Goal: Communication & Community: Answer question/provide support

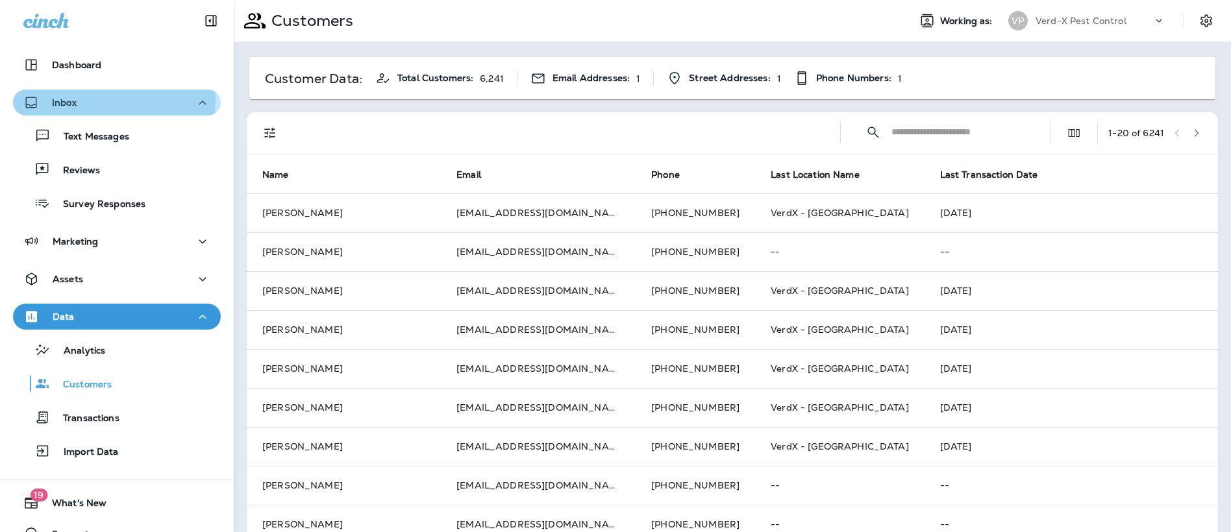
click at [83, 101] on div "Inbox" at bounding box center [116, 103] width 187 height 16
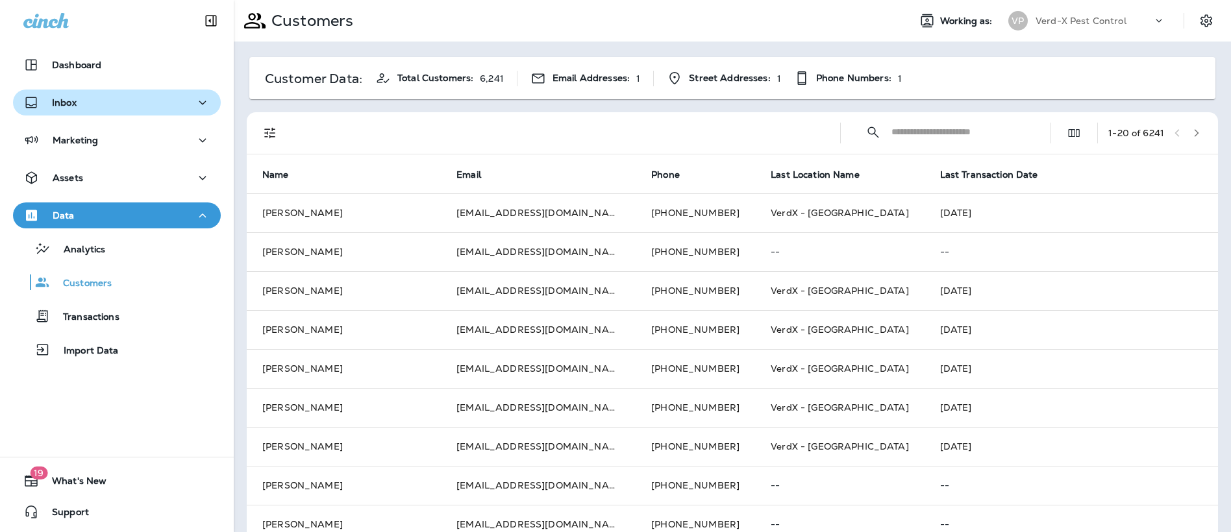
click at [81, 105] on div "Inbox" at bounding box center [116, 103] width 187 height 16
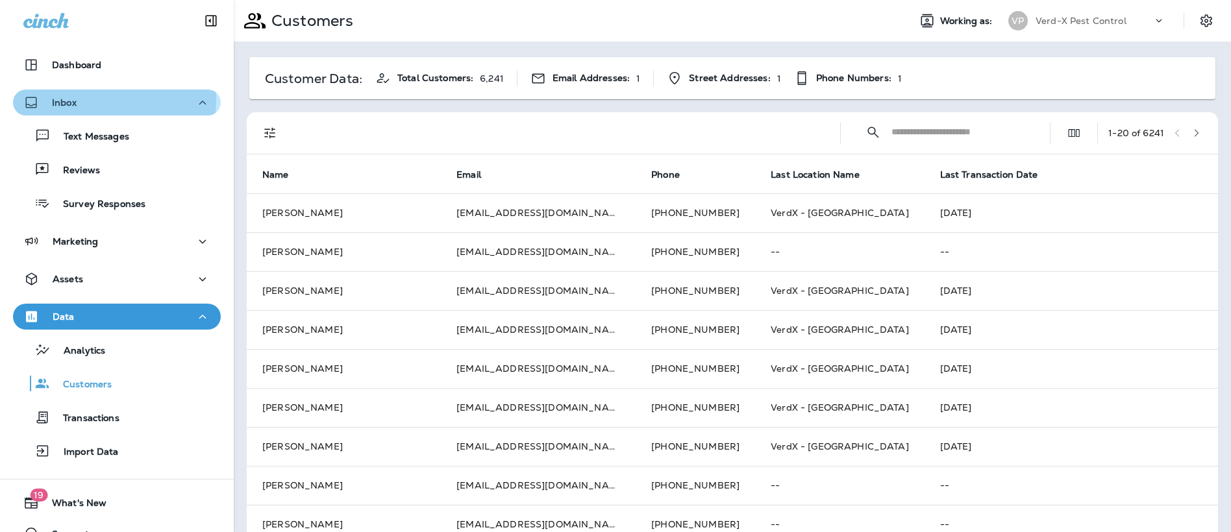
click at [67, 98] on p "Inbox" at bounding box center [64, 102] width 25 height 10
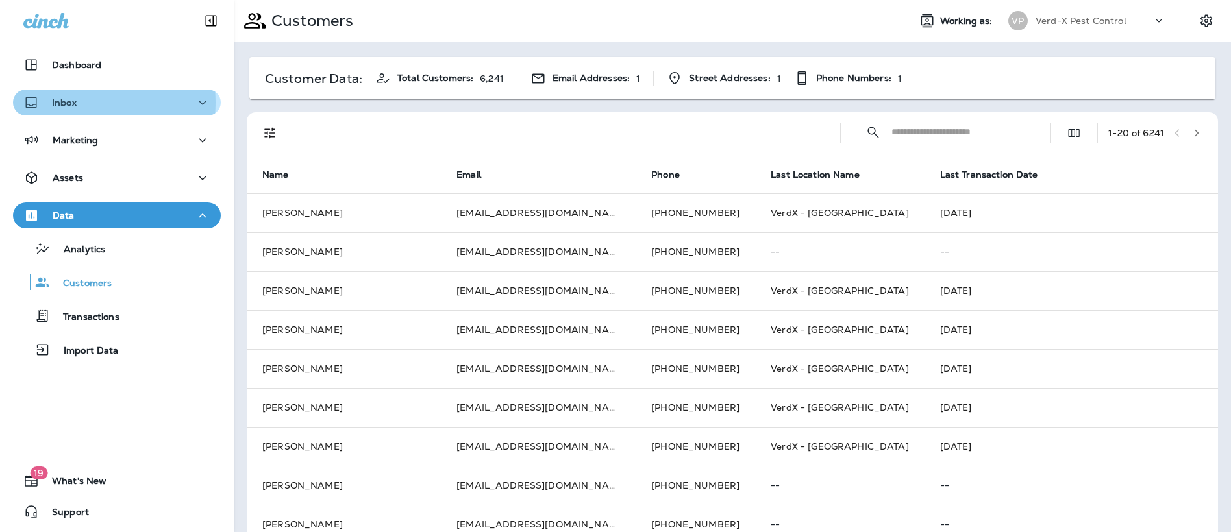
click at [72, 103] on p "Inbox" at bounding box center [64, 102] width 25 height 10
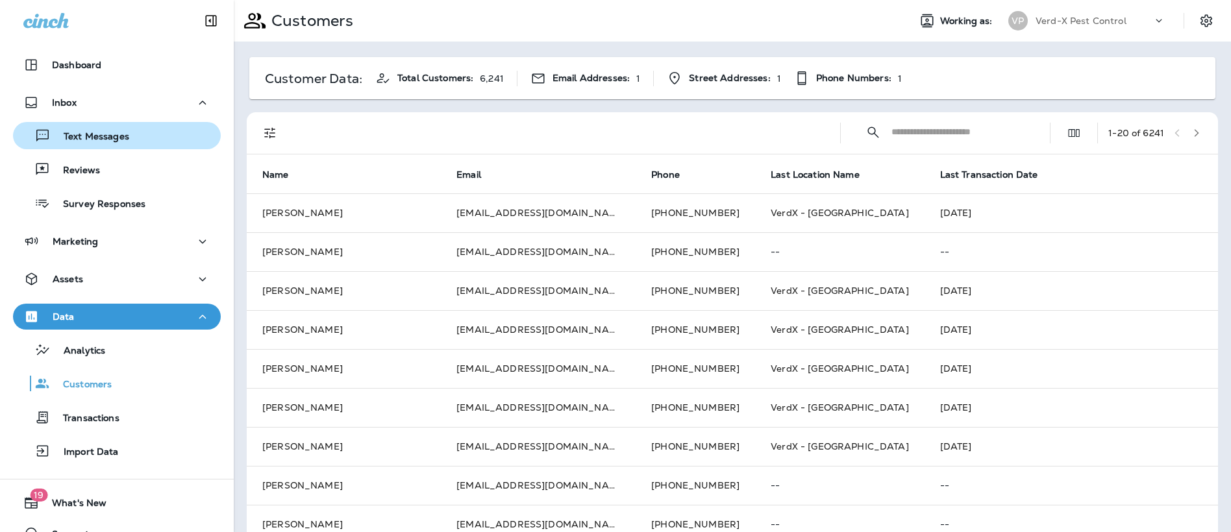
click at [110, 147] on button "Text Messages" at bounding box center [117, 135] width 208 height 27
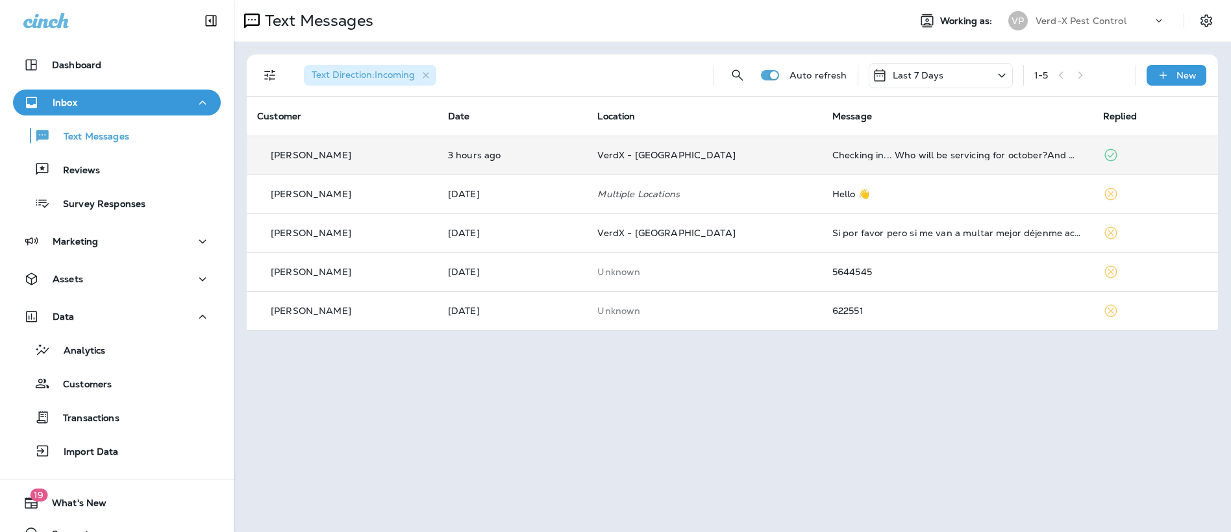
click at [732, 158] on p "VerdX - [GEOGRAPHIC_DATA]" at bounding box center [704, 155] width 214 height 10
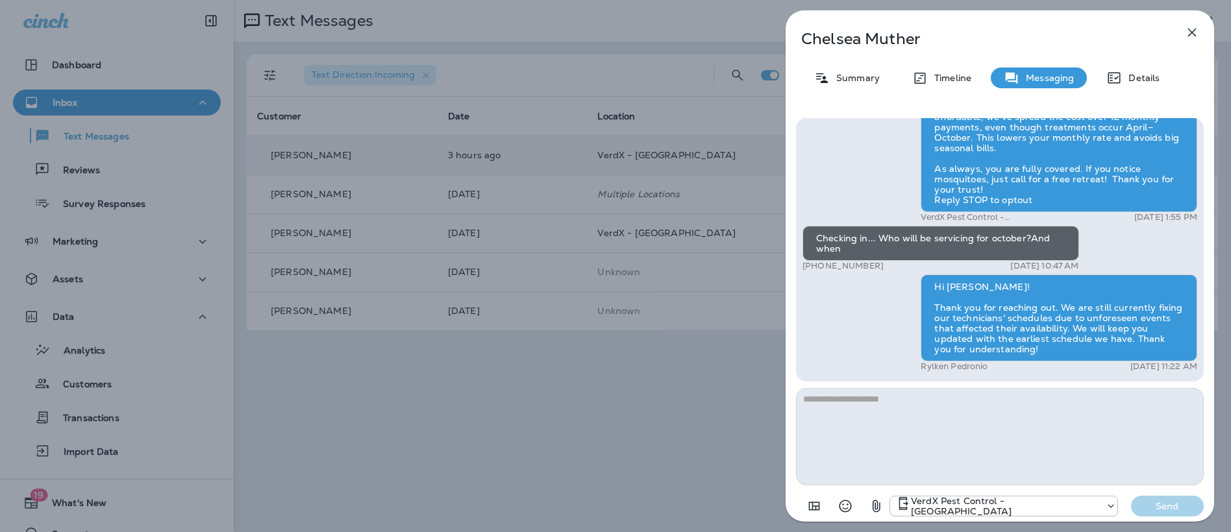
click at [612, 402] on div "[PERSON_NAME] Summary Timeline Messaging Details Hi [PERSON_NAME], thanks for c…" at bounding box center [615, 266] width 1231 height 532
